Goal: Check status: Check status

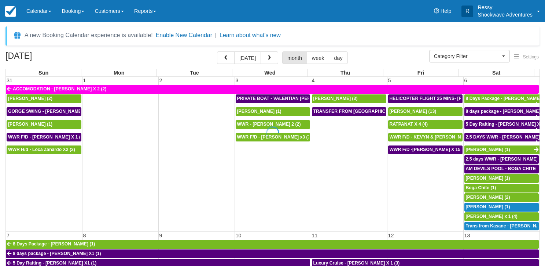
select select
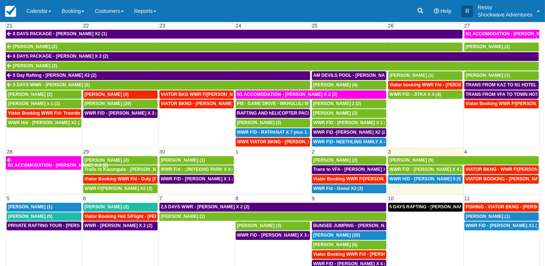
scroll to position [359, 0]
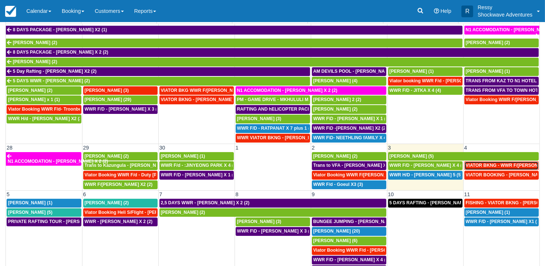
click at [480, 162] on span "VIATOR BKNG - WWR F/[PERSON_NAME] 3 (3)" at bounding box center [516, 164] width 100 height 5
click at [480, 162] on span "VIATOR BKNG - WWR F/D - Ellaway, Jason X 3 (3)" at bounding box center [516, 164] width 100 height 5
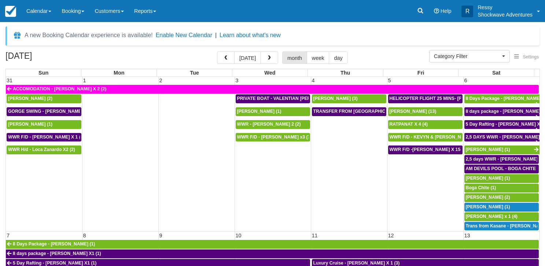
select select
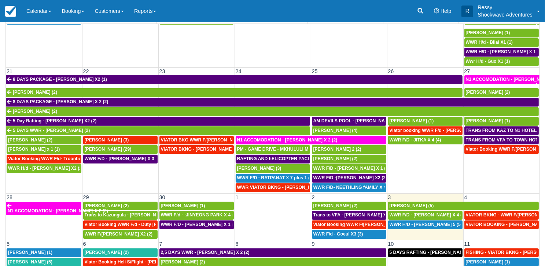
scroll to position [359, 0]
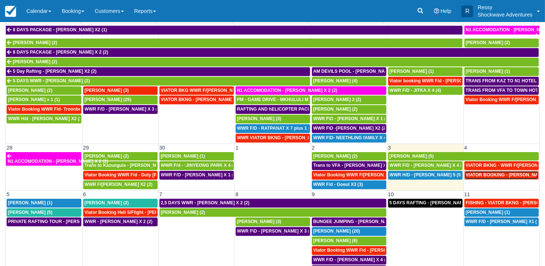
click at [498, 172] on span "VIATOR BOOKING - DAUGHTY MIKE X 2 (2)" at bounding box center [511, 174] width 91 height 5
